Goal: Task Accomplishment & Management: Complete application form

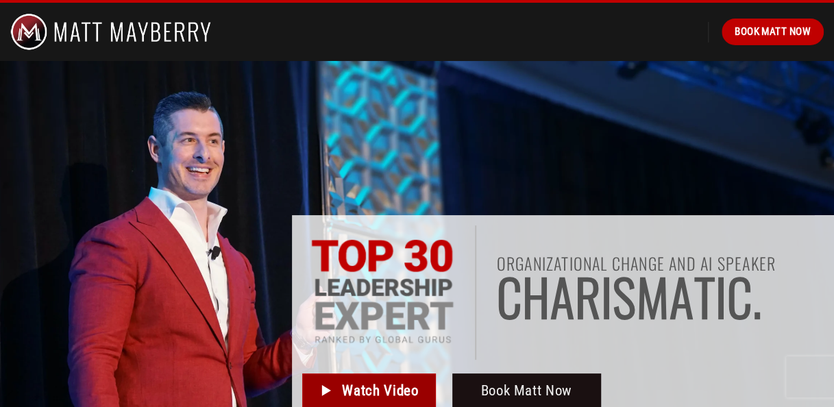
click at [370, 400] on span "Watch Video" at bounding box center [380, 390] width 76 height 23
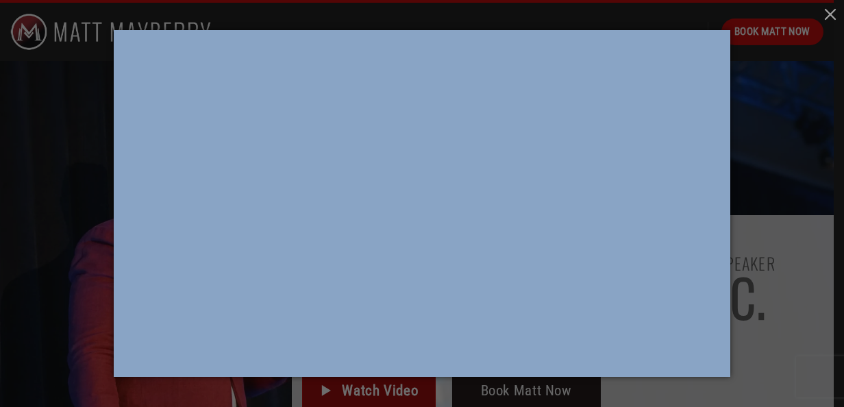
click at [370, 400] on div at bounding box center [422, 203] width 844 height 407
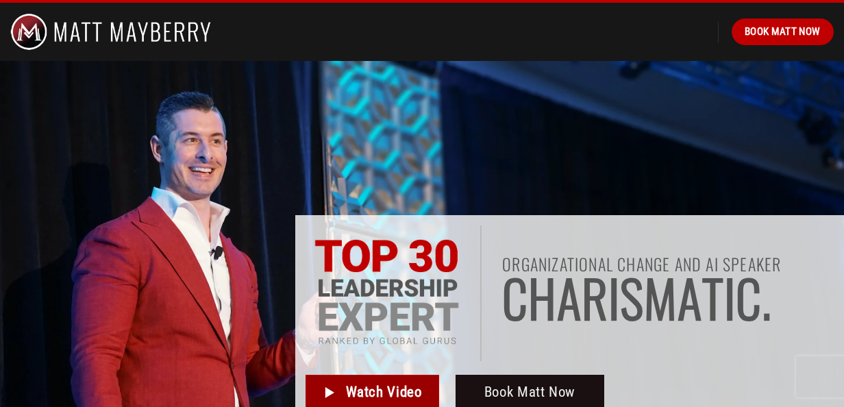
scroll to position [1, 0]
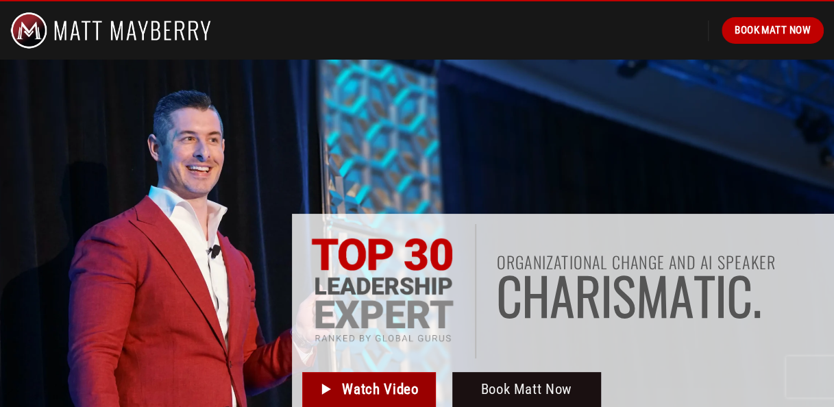
click at [370, 400] on span "Watch Video" at bounding box center [380, 389] width 76 height 23
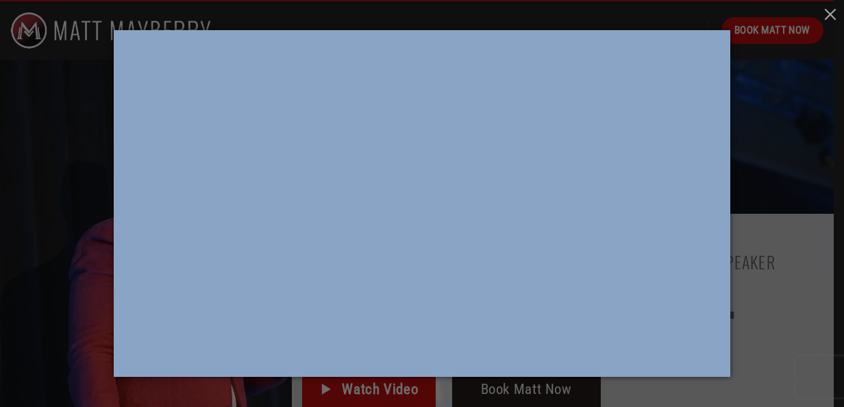
click at [788, 162] on div at bounding box center [422, 203] width 844 height 407
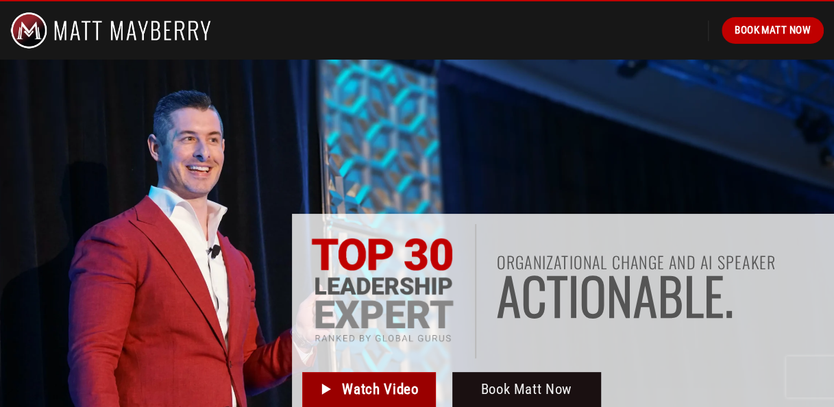
click at [386, 386] on span "Watch Video" at bounding box center [380, 389] width 76 height 23
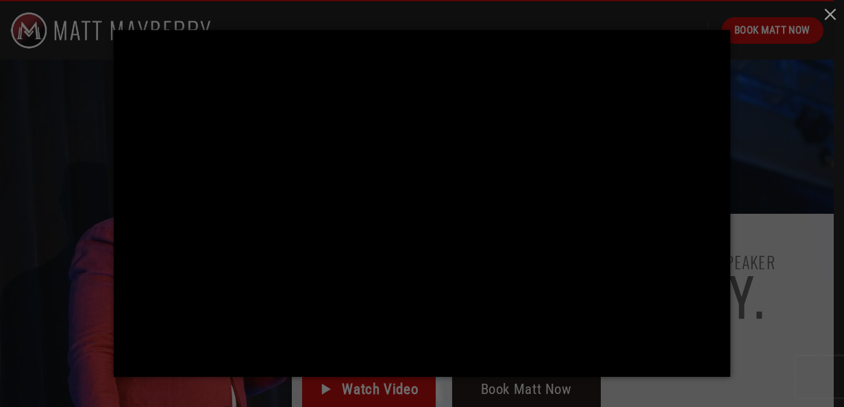
click at [814, 141] on div at bounding box center [422, 203] width 844 height 407
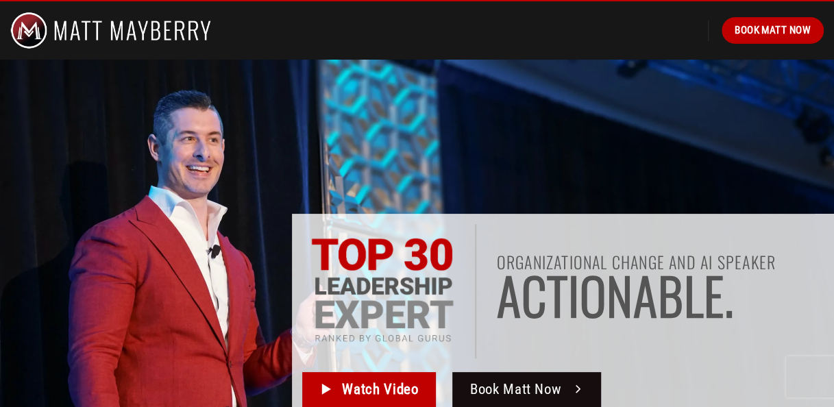
click at [548, 395] on span "Book Matt Now" at bounding box center [515, 389] width 91 height 23
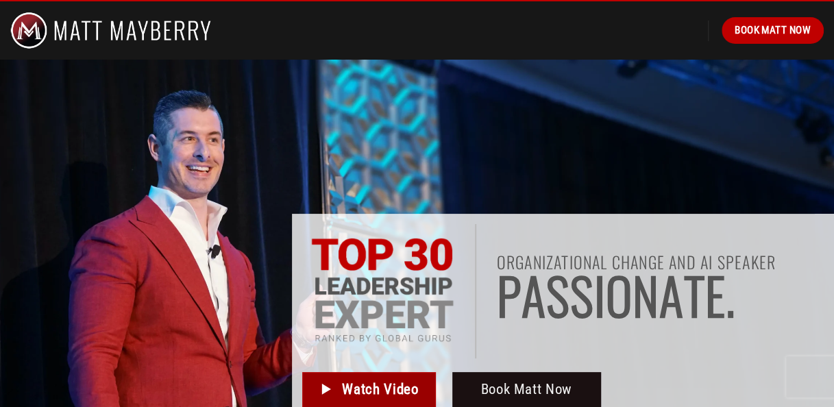
click at [362, 394] on span "Watch Video" at bounding box center [380, 389] width 76 height 23
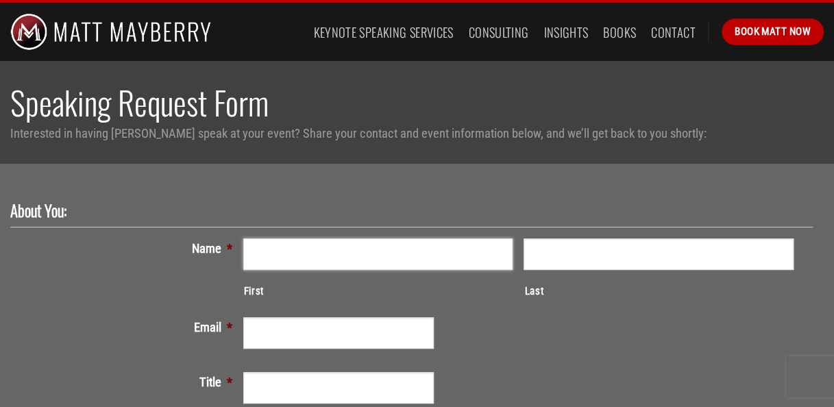
click at [299, 251] on input "First" at bounding box center [378, 254] width 270 height 32
type input "[PERSON_NAME]"
click at [554, 260] on input "Last" at bounding box center [658, 254] width 270 height 32
type input "[PERSON_NAME]"
click at [414, 327] on input "Email *" at bounding box center [338, 333] width 191 height 32
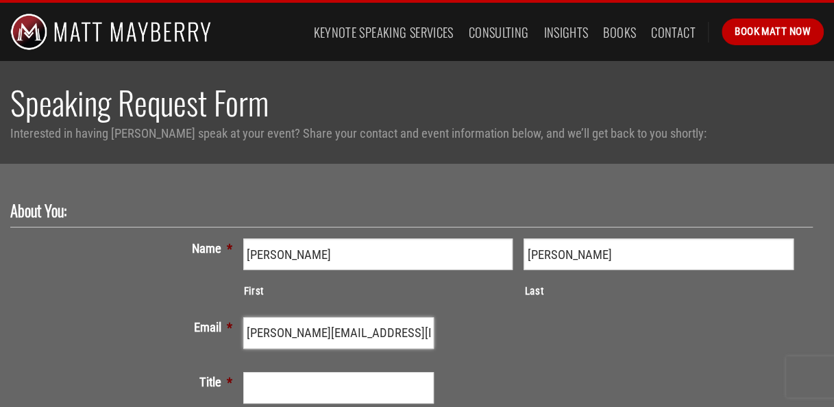
type input "[PERSON_NAME][EMAIL_ADDRESS][DOMAIN_NAME]"
click at [344, 374] on input "Title *" at bounding box center [338, 388] width 191 height 32
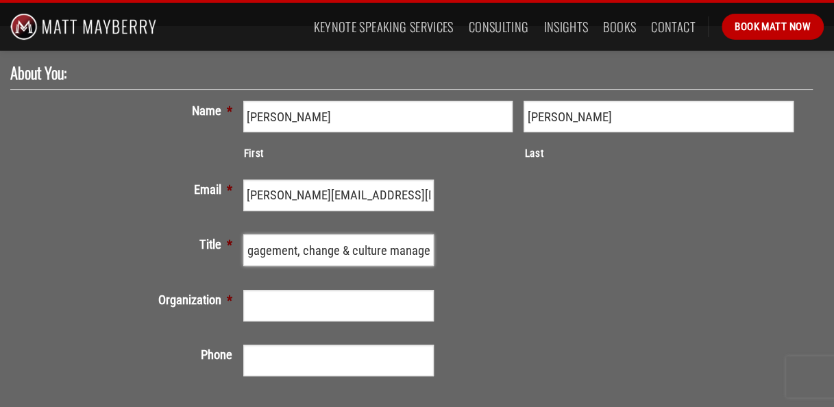
scroll to position [155, 0]
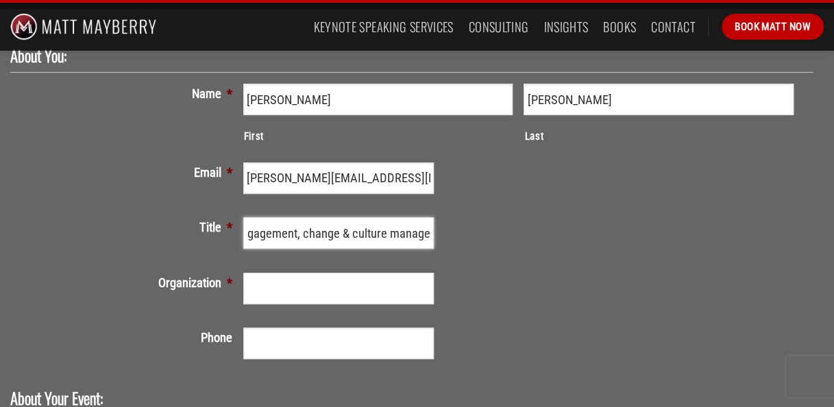
type input "engagement, change & culture manager"
click at [391, 296] on input "Organization *" at bounding box center [338, 289] width 191 height 32
type input "gsk"
click at [319, 341] on input "(___) ___-____" at bounding box center [338, 343] width 191 height 32
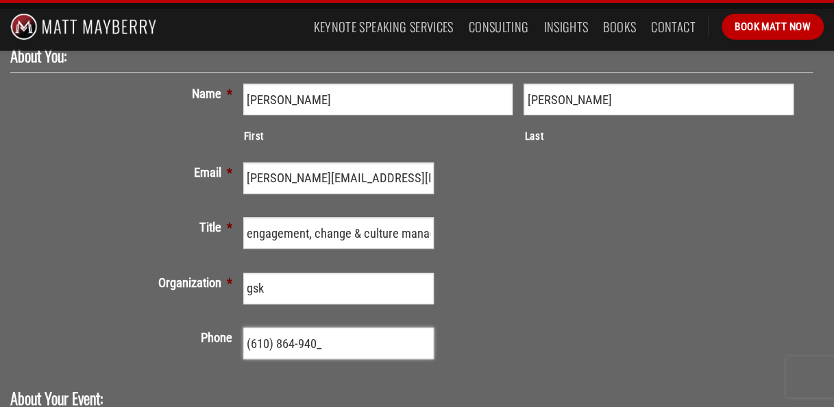
click at [300, 343] on input "(610) 864-940_" at bounding box center [338, 343] width 191 height 32
click at [310, 342] on input "(610) 869-40__" at bounding box center [338, 343] width 191 height 32
type input "[PHONE_NUMBER]"
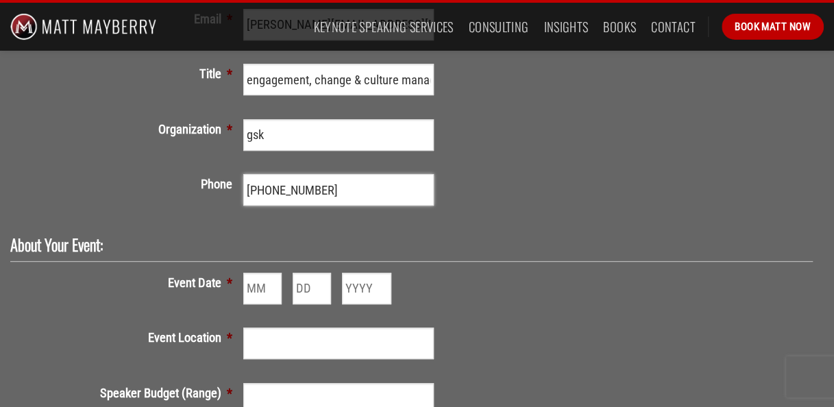
scroll to position [329, 0]
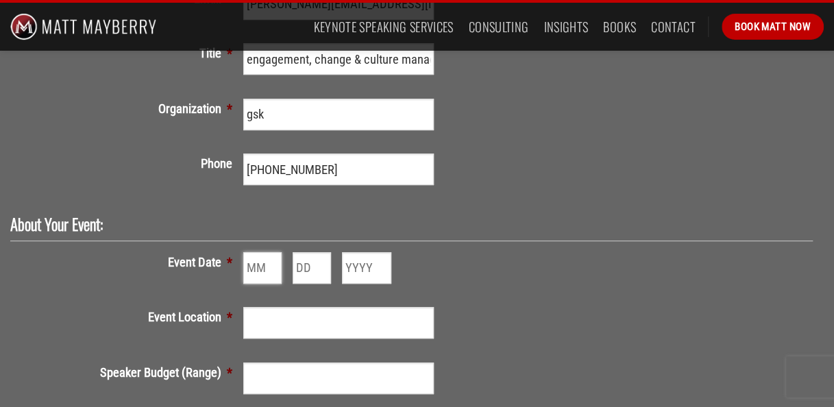
click at [260, 266] on input "Month" at bounding box center [262, 268] width 38 height 32
type input "12"
click at [307, 262] on input "Day" at bounding box center [311, 268] width 38 height 32
type input "03"
click at [357, 271] on input "Year" at bounding box center [366, 268] width 49 height 32
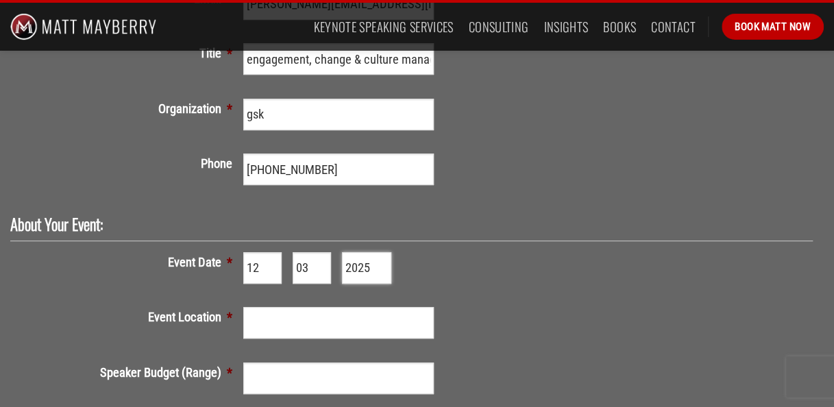
type input "2025"
click at [286, 325] on input "Event Location *" at bounding box center [338, 323] width 191 height 32
type input "virtual"
click at [264, 383] on input "Speaker Budget (Range) *" at bounding box center [338, 378] width 191 height 32
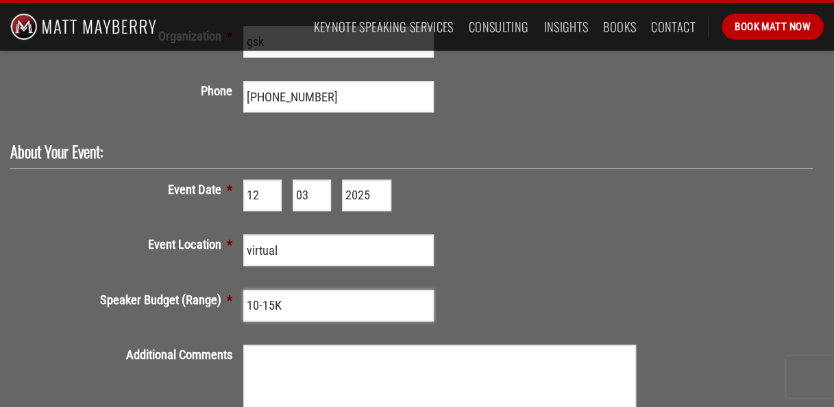
scroll to position [411, 0]
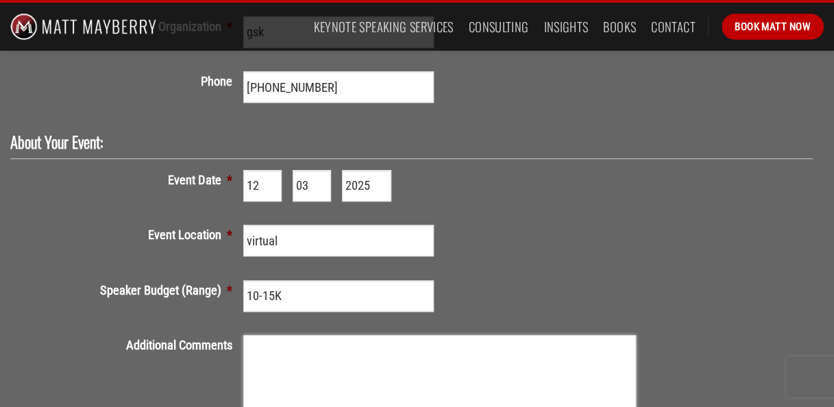
click at [375, 367] on textarea "Additional Comments" at bounding box center [439, 390] width 393 height 110
click at [275, 292] on input "10-15K" at bounding box center [338, 296] width 191 height 32
type input "10K"
click at [278, 347] on textarea "Additional Comments" at bounding box center [439, 390] width 393 height 110
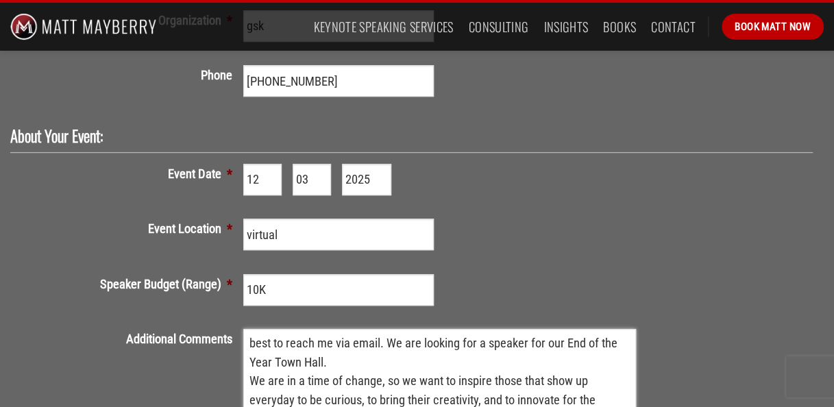
scroll to position [436, 0]
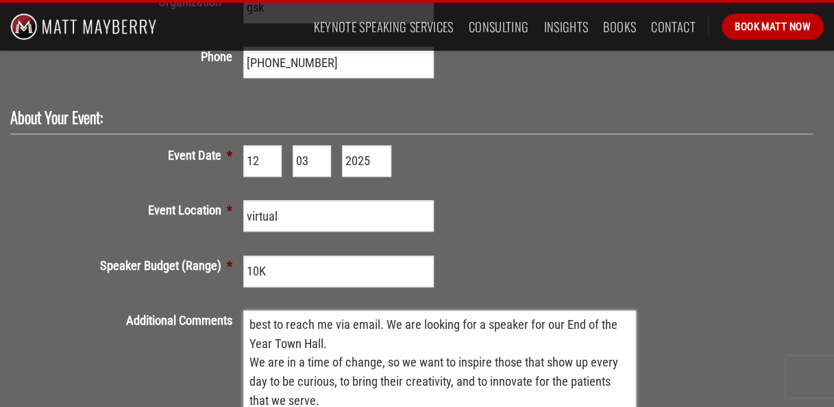
click at [254, 325] on textarea "best to reach me via email. We are looking for a speaker for our End of the Yea…" at bounding box center [439, 365] width 393 height 110
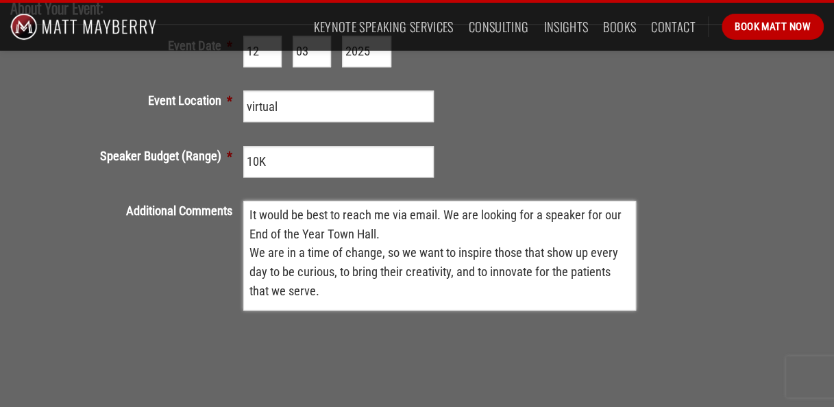
scroll to position [573, 0]
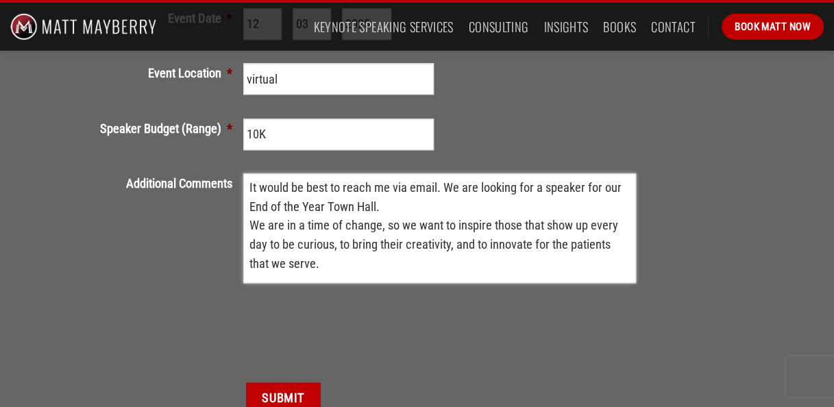
click at [329, 263] on textarea "It would be best to reach me via email. We are looking for a speaker for our En…" at bounding box center [439, 228] width 393 height 110
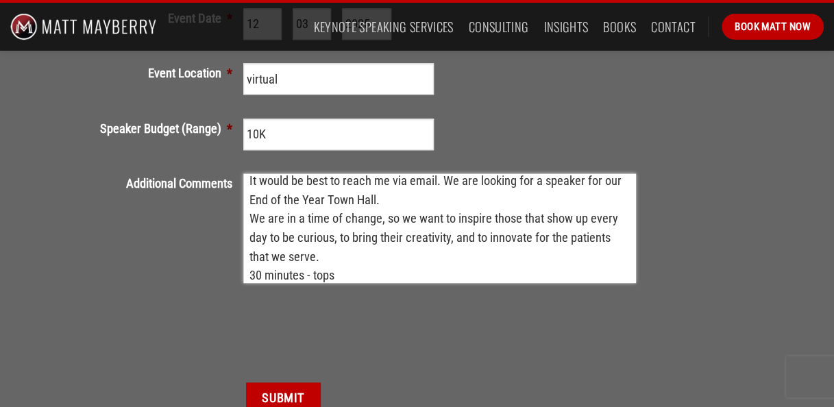
click at [301, 270] on textarea "It would be best to reach me via email. We are looking for a speaker for our En…" at bounding box center [439, 228] width 393 height 110
type textarea "It would be best to reach me via email. We are looking for a speaker for our En…"
click at [284, 396] on input "Submit" at bounding box center [283, 398] width 74 height 32
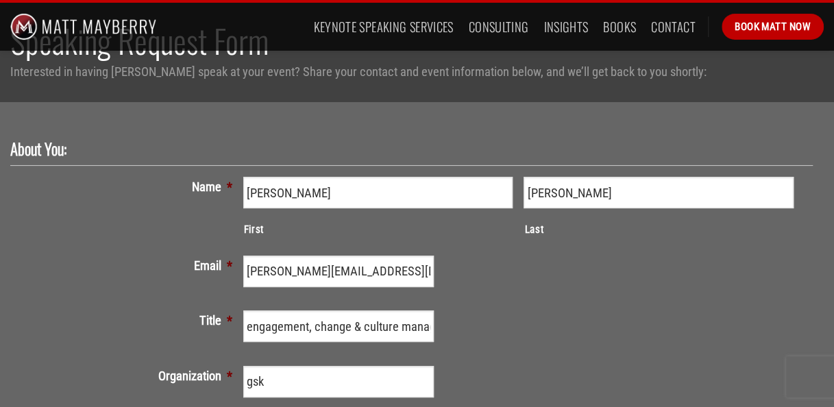
scroll to position [0, 0]
